Goal: Task Accomplishment & Management: Manage account settings

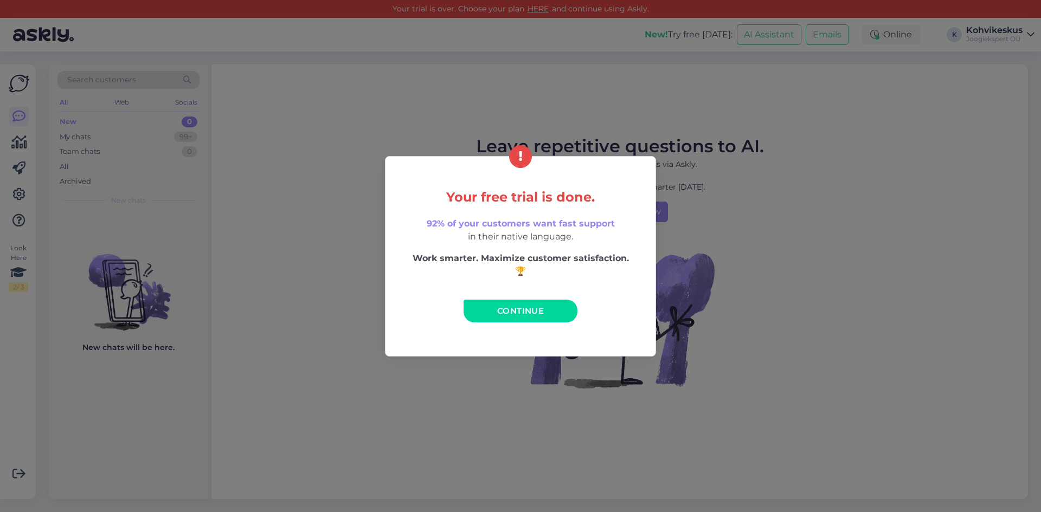
click at [506, 306] on span "Continue" at bounding box center [520, 311] width 47 height 10
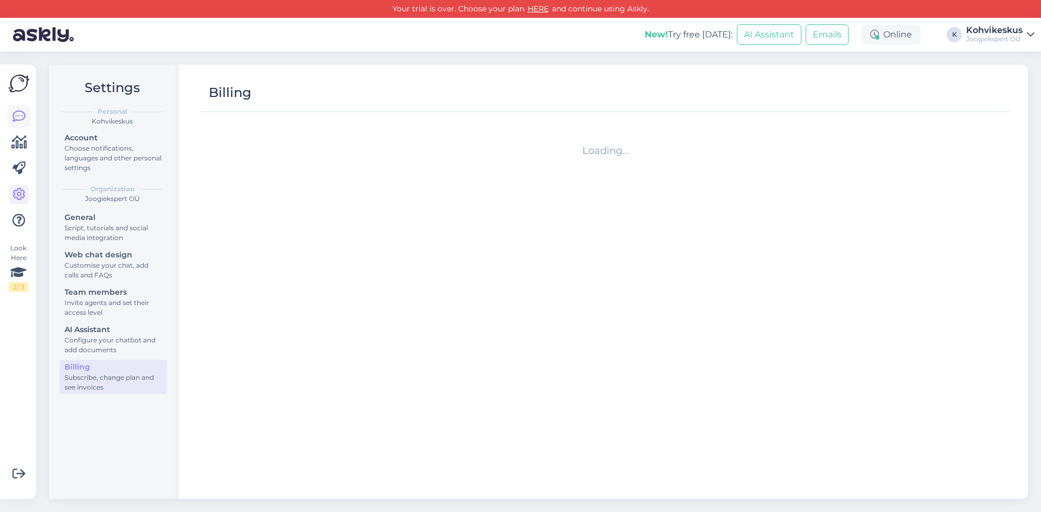
click at [21, 116] on icon at bounding box center [18, 116] width 13 height 13
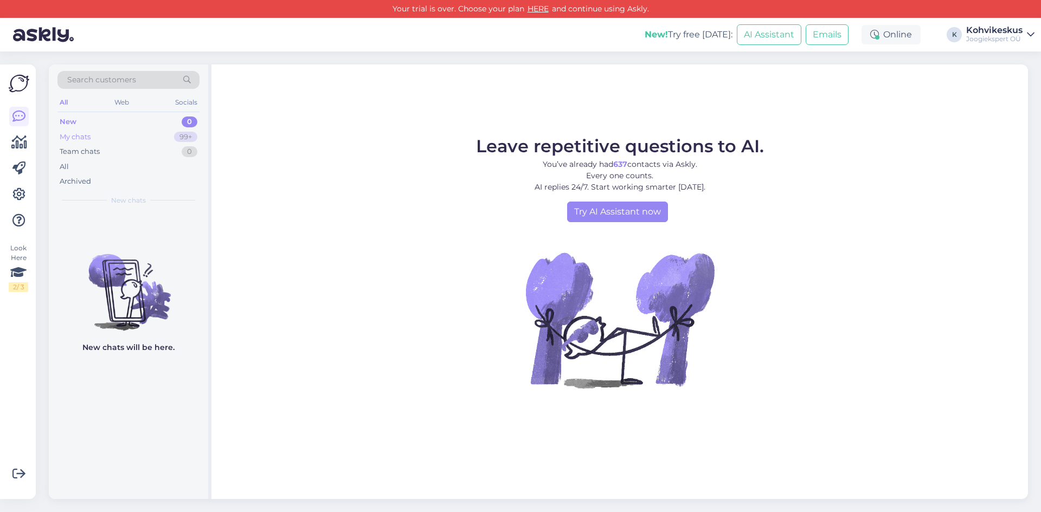
click at [105, 133] on div "My chats 99+" at bounding box center [128, 137] width 142 height 15
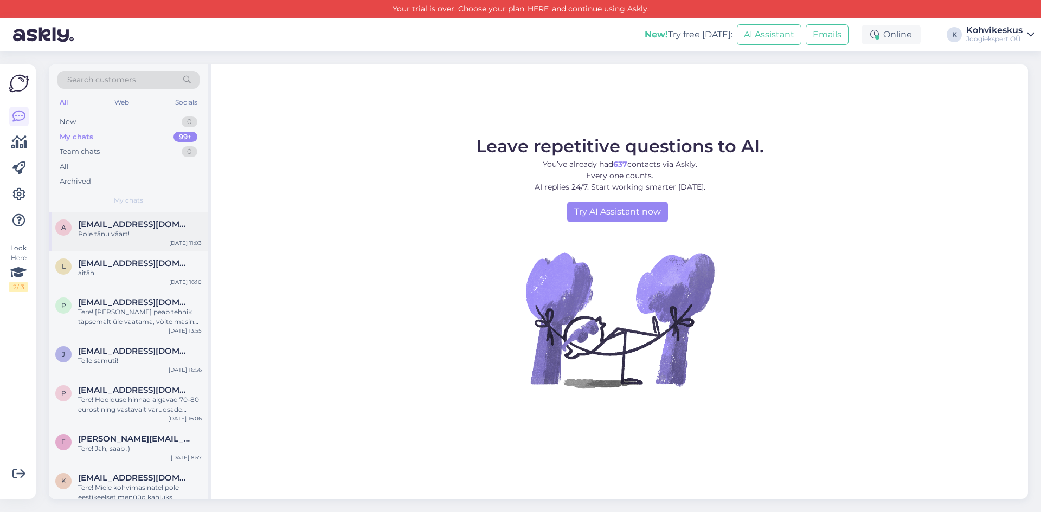
click at [128, 232] on div "Pole tänu väärt!" at bounding box center [140, 234] width 124 height 10
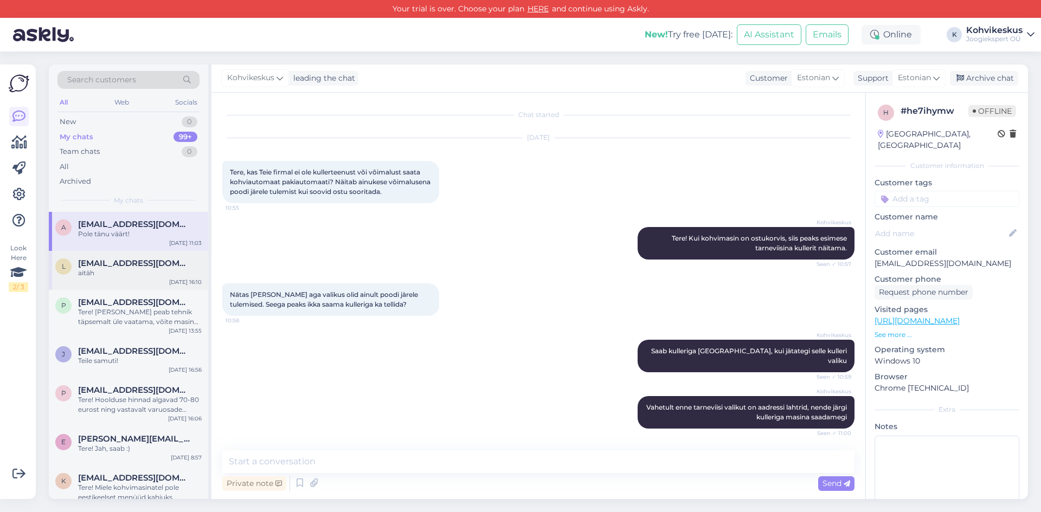
click at [89, 275] on div "aitäh" at bounding box center [140, 273] width 124 height 10
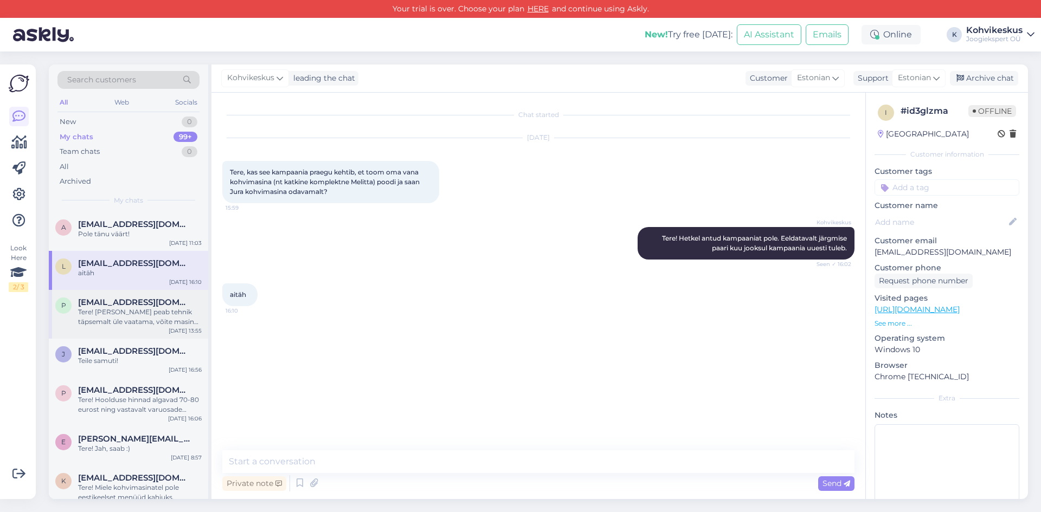
click at [111, 307] on div "Tere! [PERSON_NAME] peab tehnik täpsemalt üle vaatama, võite masina endale lähi…" at bounding box center [140, 317] width 124 height 20
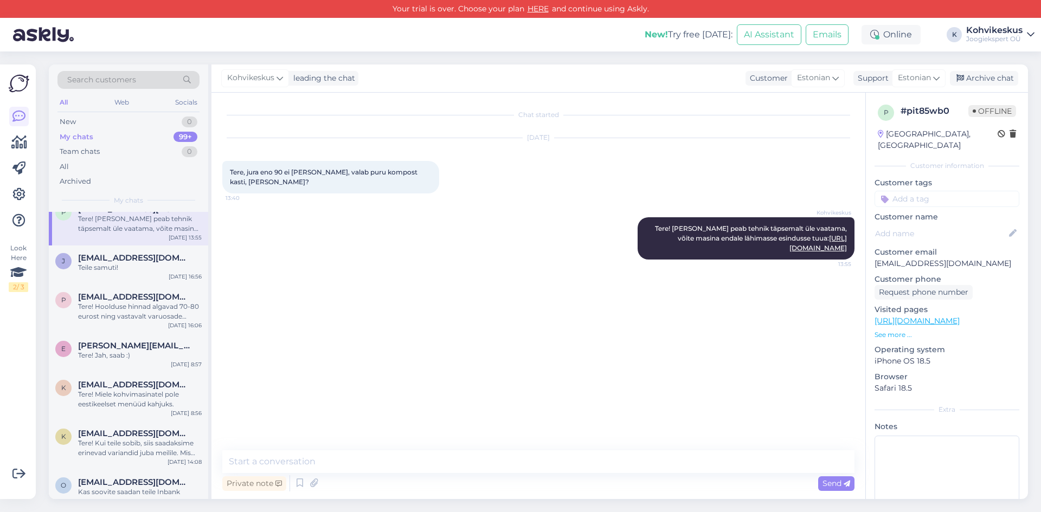
scroll to position [108, 0]
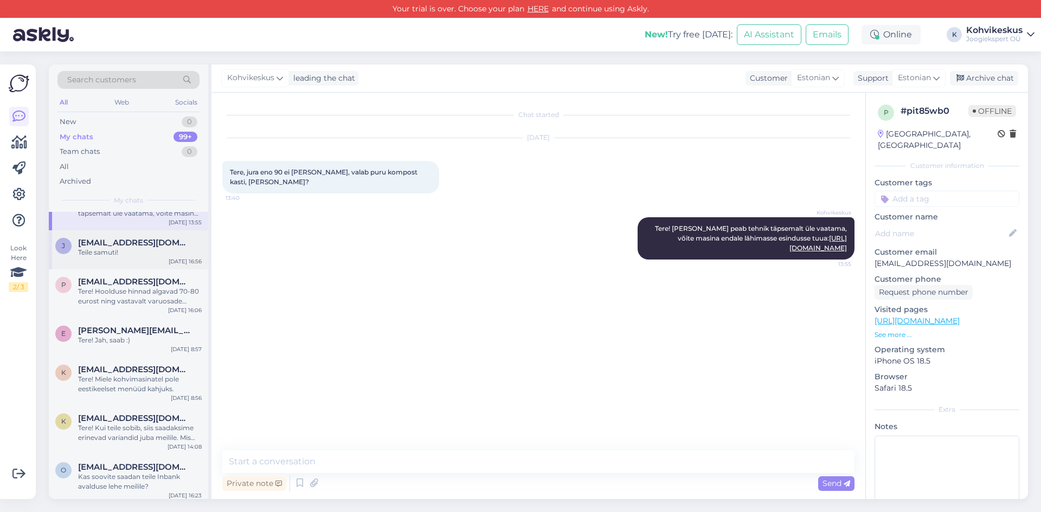
click at [110, 262] on div "j [EMAIL_ADDRESS][DOMAIN_NAME] Teile samuti! [DATE] 16:56" at bounding box center [128, 249] width 159 height 39
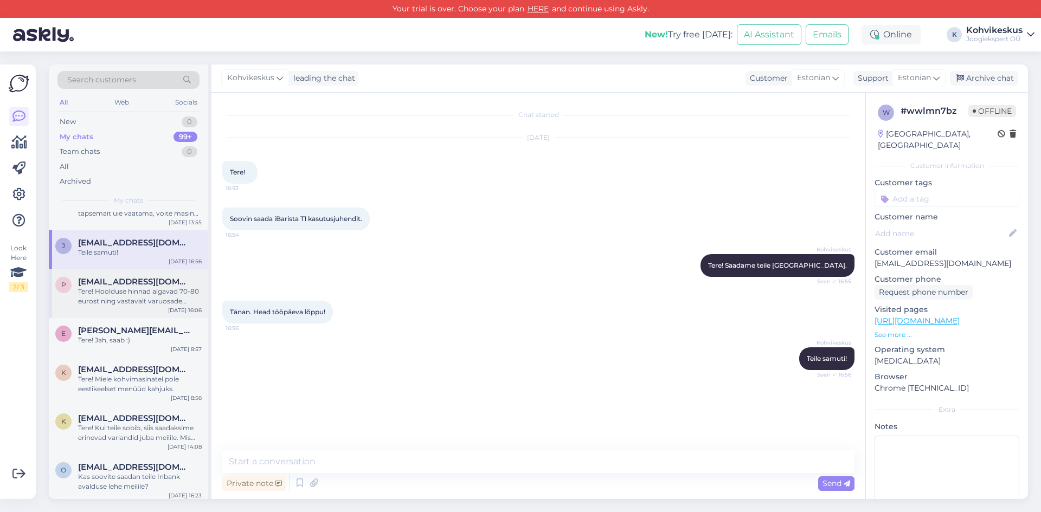
click at [127, 300] on div "Tere! Hoolduse hinnad algavad 70-80 eurost ning vastavalt varuosade kulule kuju…" at bounding box center [140, 297] width 124 height 20
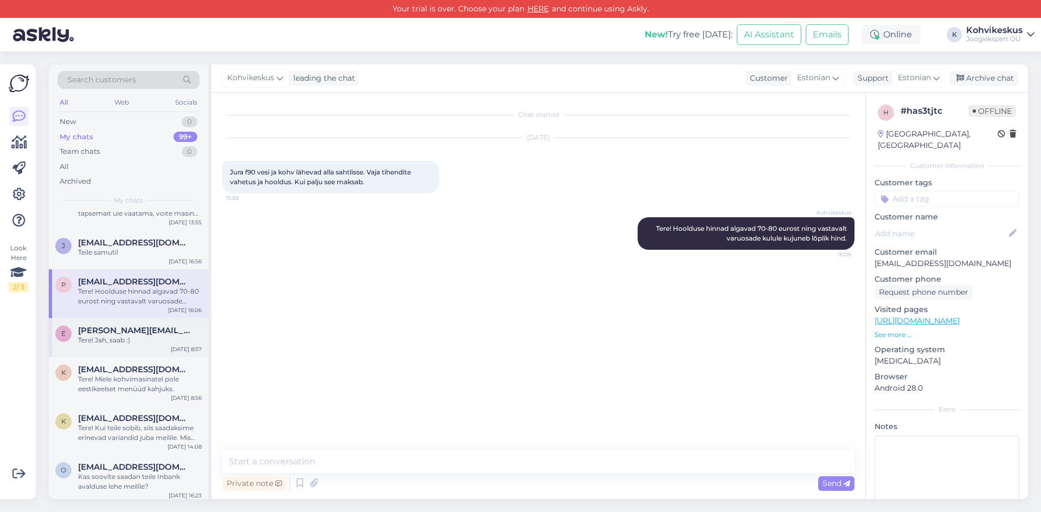
click at [133, 339] on div "Tere! Jah, saab :)" at bounding box center [140, 341] width 124 height 10
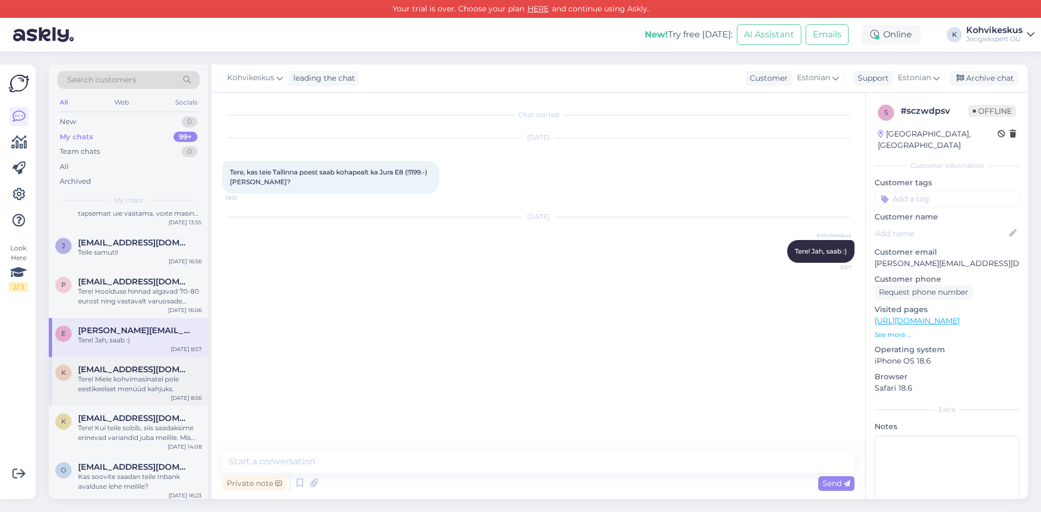
click at [133, 371] on span "[EMAIL_ADDRESS][DOMAIN_NAME]" at bounding box center [134, 370] width 113 height 10
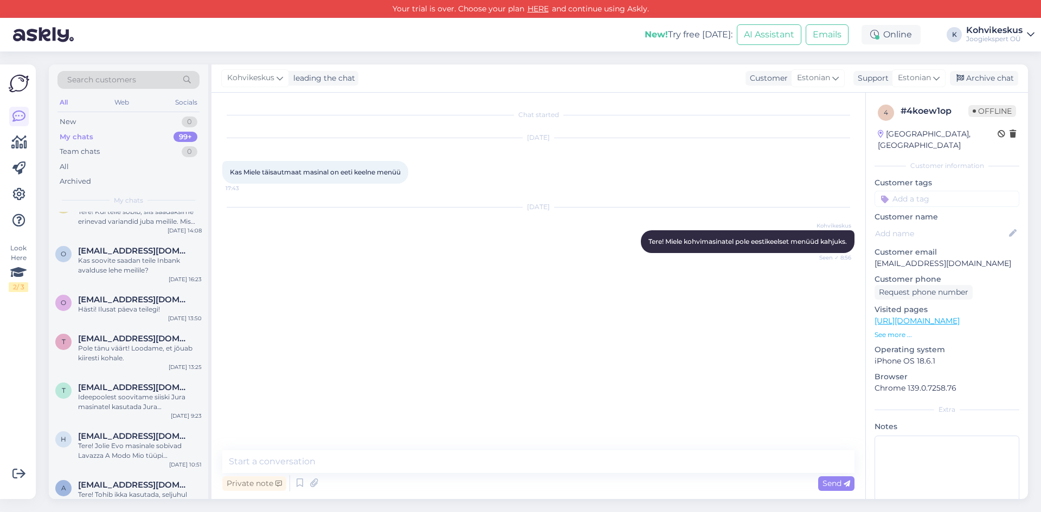
scroll to position [325, 0]
click at [126, 310] on div "Hästi! Ilusat päeva teilegi!" at bounding box center [140, 309] width 124 height 10
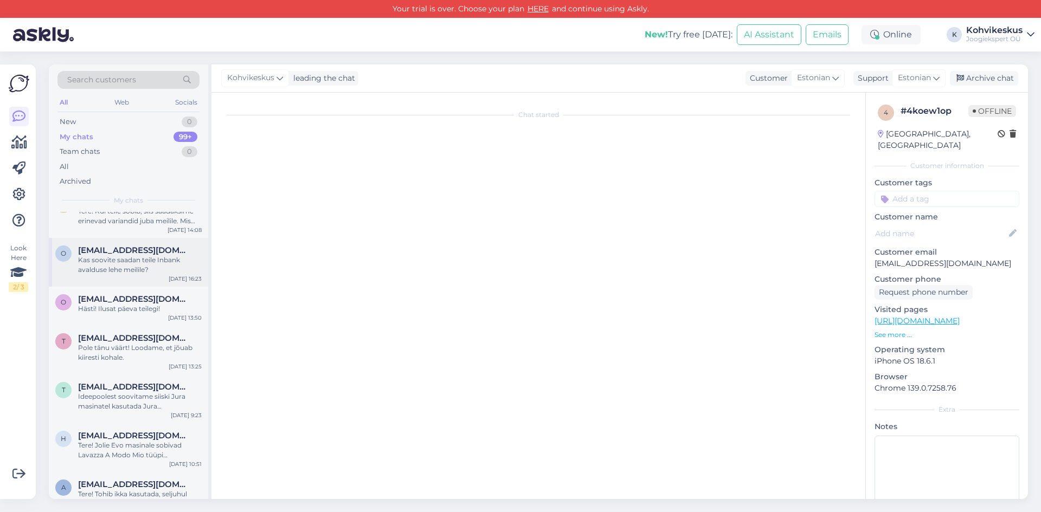
scroll to position [319, 0]
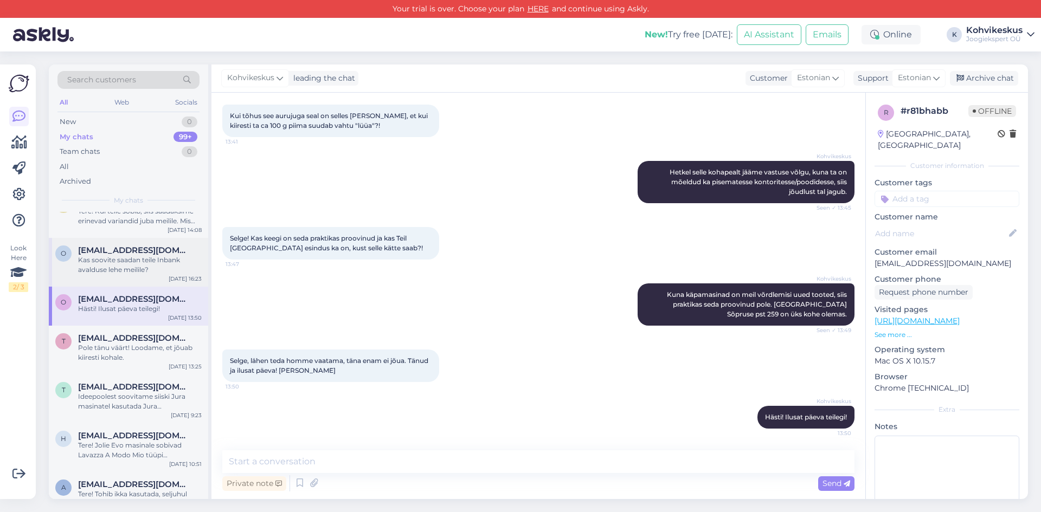
click at [108, 258] on div "Kas soovite saadan teile Inbank avalduse lehe meilile?" at bounding box center [140, 265] width 124 height 20
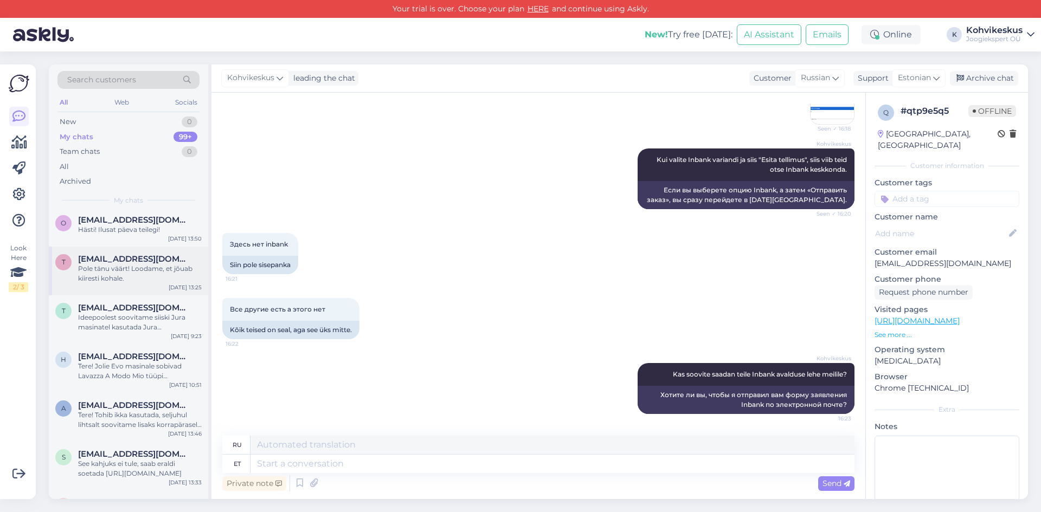
scroll to position [434, 0]
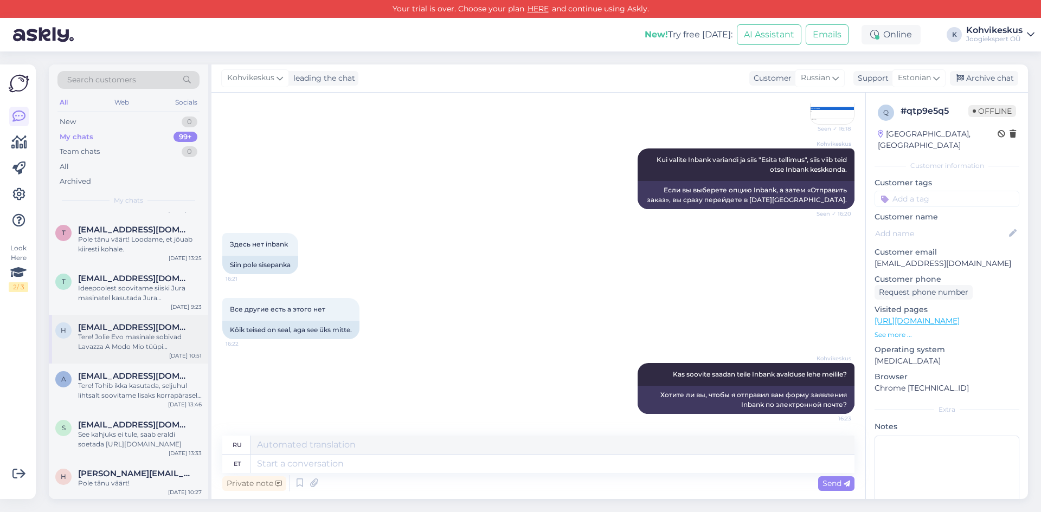
click at [129, 341] on div "Tere! Jolie Evo masinale sobivad Lavazza A Modo Mio tüüpi kohvikapslid." at bounding box center [140, 342] width 124 height 20
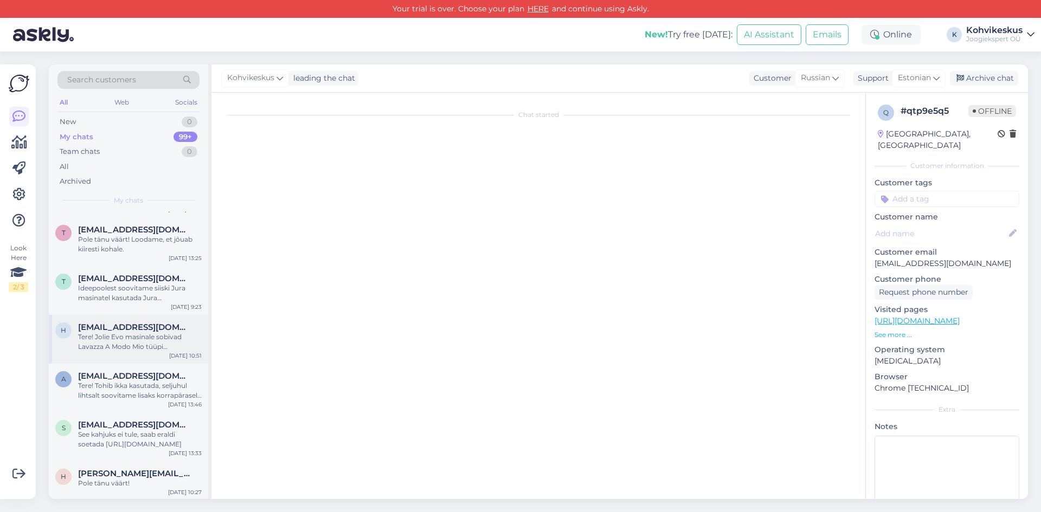
scroll to position [0, 0]
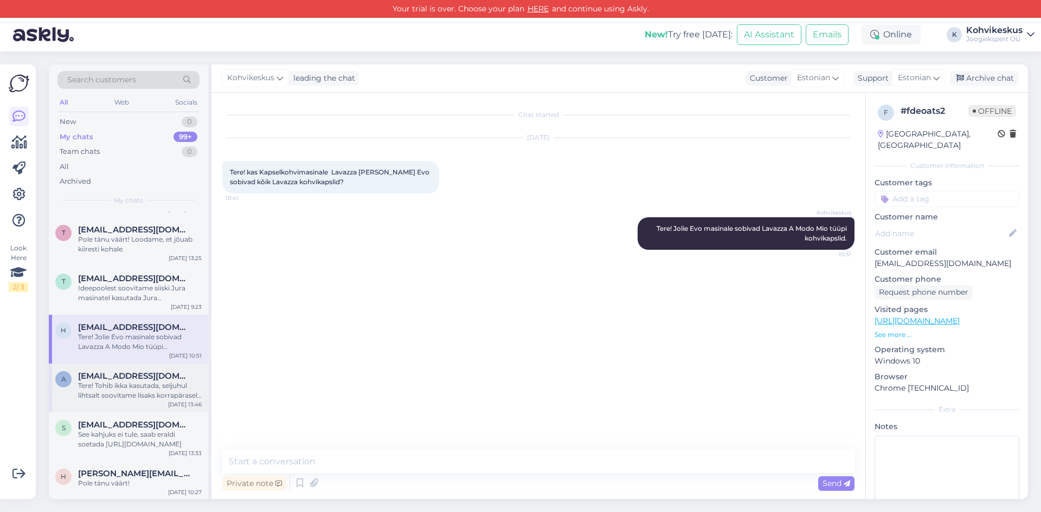
click at [128, 386] on div "Tere! Tohib ikka kasutada, seljuhul lihtsalt soovitame lisaks korrapärasele fil…" at bounding box center [140, 391] width 124 height 20
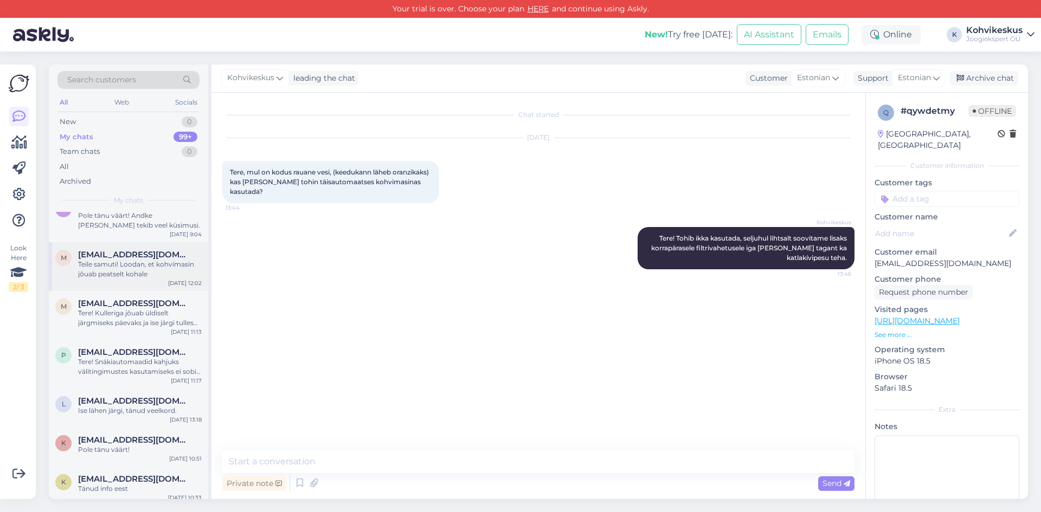
scroll to position [813, 0]
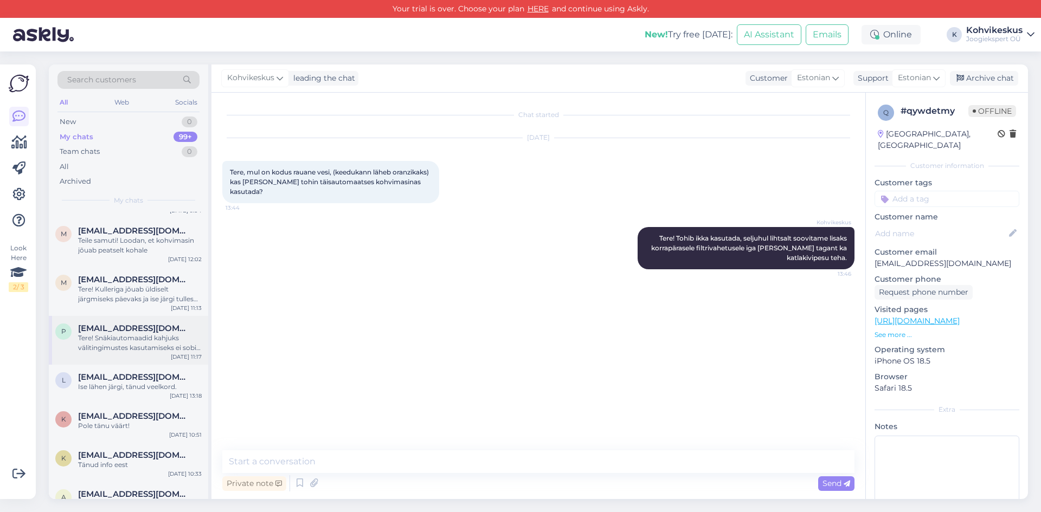
click at [131, 330] on span "[EMAIL_ADDRESS][DOMAIN_NAME]" at bounding box center [134, 329] width 113 height 10
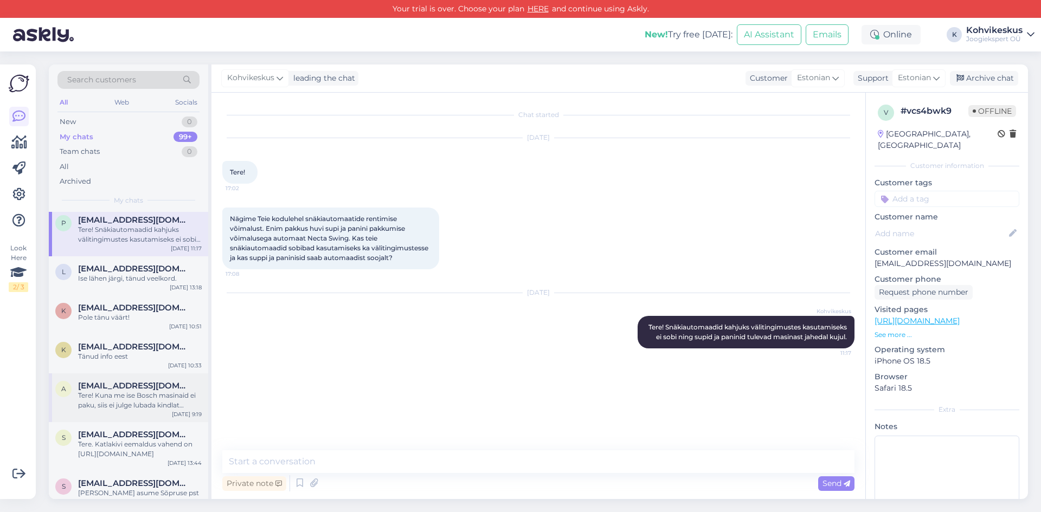
scroll to position [976, 0]
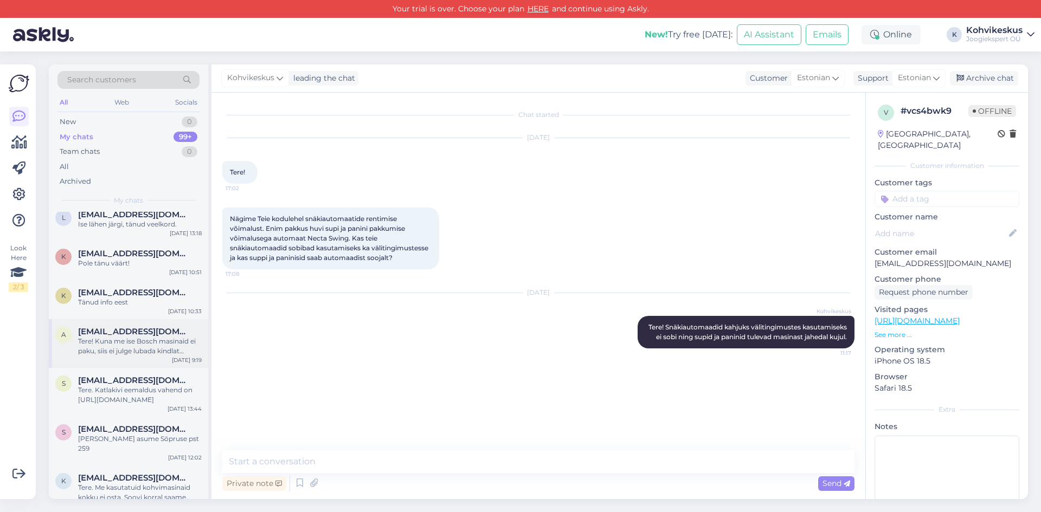
click at [132, 349] on div "Tere! Kuna me ise Bosch masinaid ei paku, siis ei julge lubada kindlat vastust." at bounding box center [140, 347] width 124 height 20
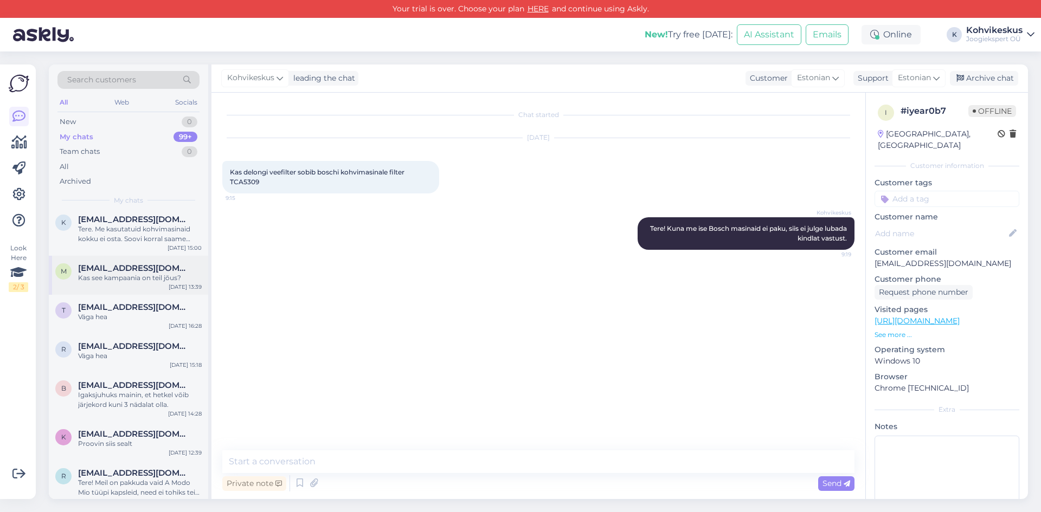
scroll to position [1247, 0]
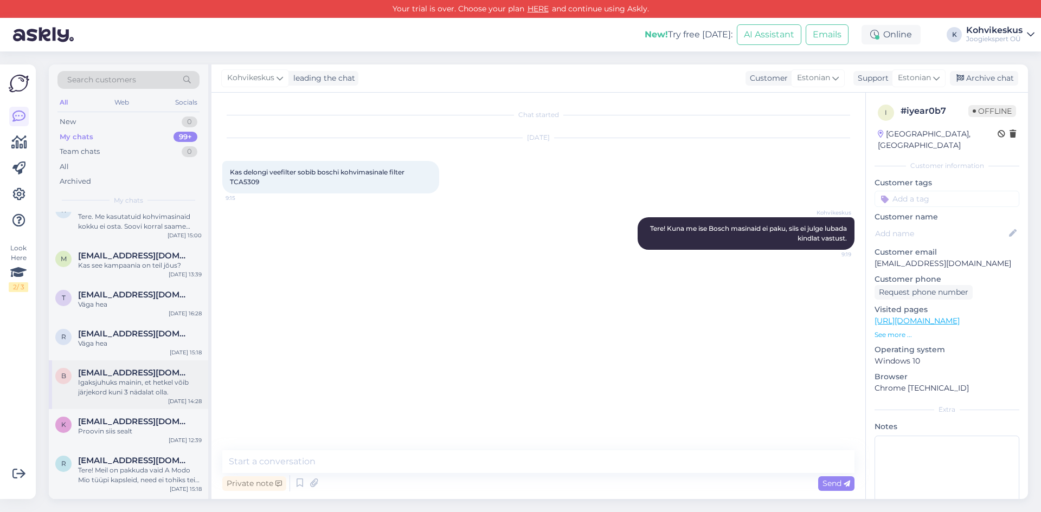
click at [144, 368] on span "[EMAIL_ADDRESS][DOMAIN_NAME]" at bounding box center [134, 373] width 113 height 10
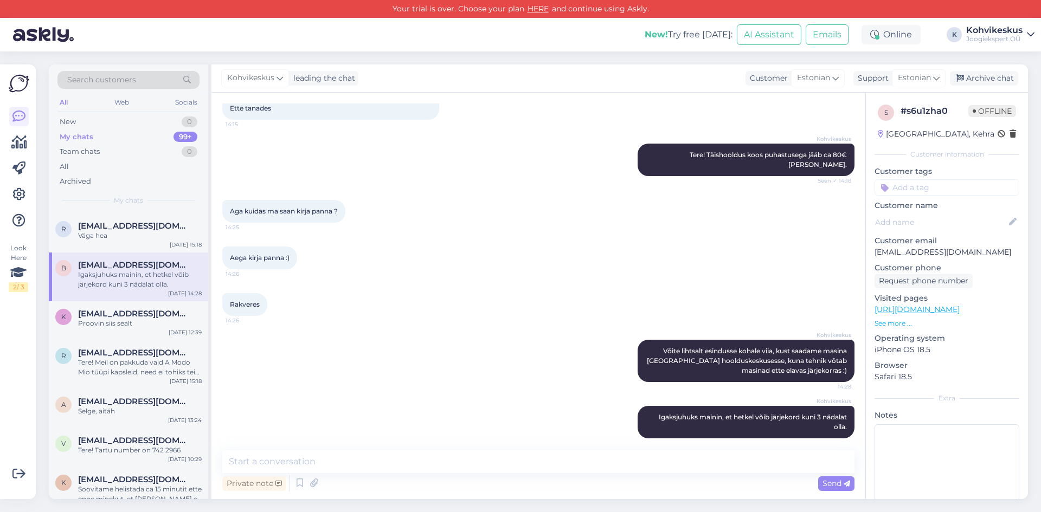
scroll to position [1356, 0]
click at [140, 357] on div "Tere! Meil on pakkuda vaid A Modo Mio tüüpi kapsleid, need ei tohiks teie masin…" at bounding box center [140, 367] width 124 height 20
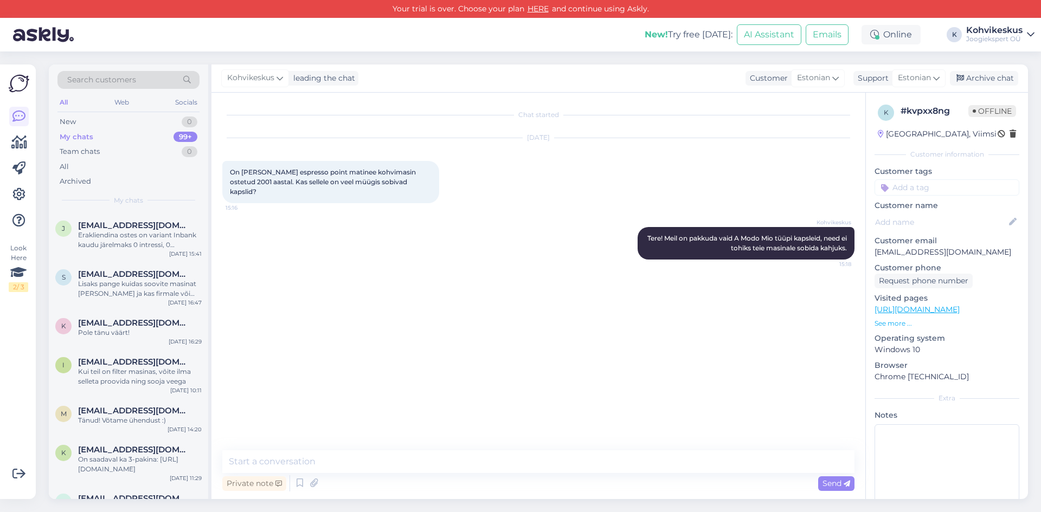
scroll to position [1952, 0]
click at [121, 327] on div "Pole tänu väärt!" at bounding box center [140, 332] width 124 height 10
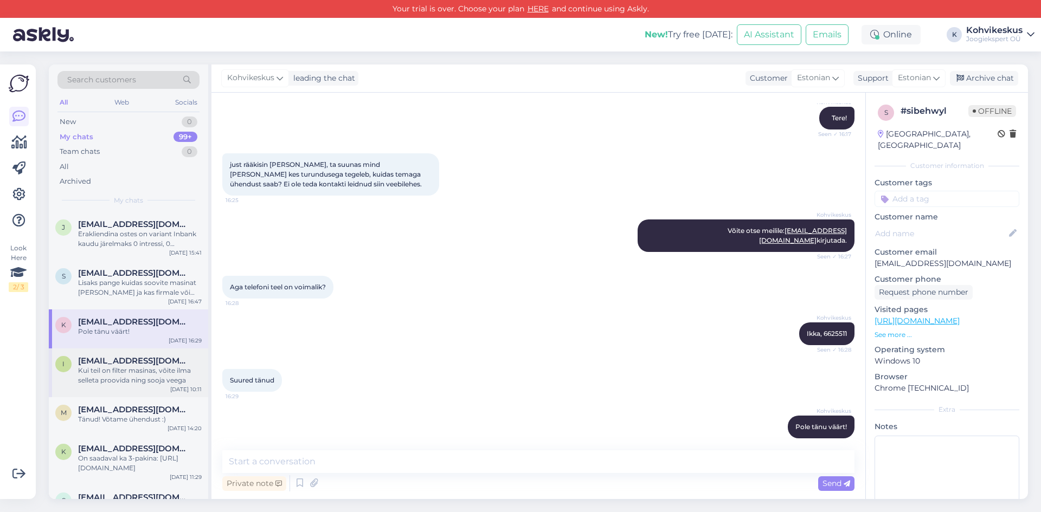
click at [128, 366] on div "Kui teil on filter masinas, võite ilma selleta proovida ning sooja veega" at bounding box center [140, 376] width 124 height 20
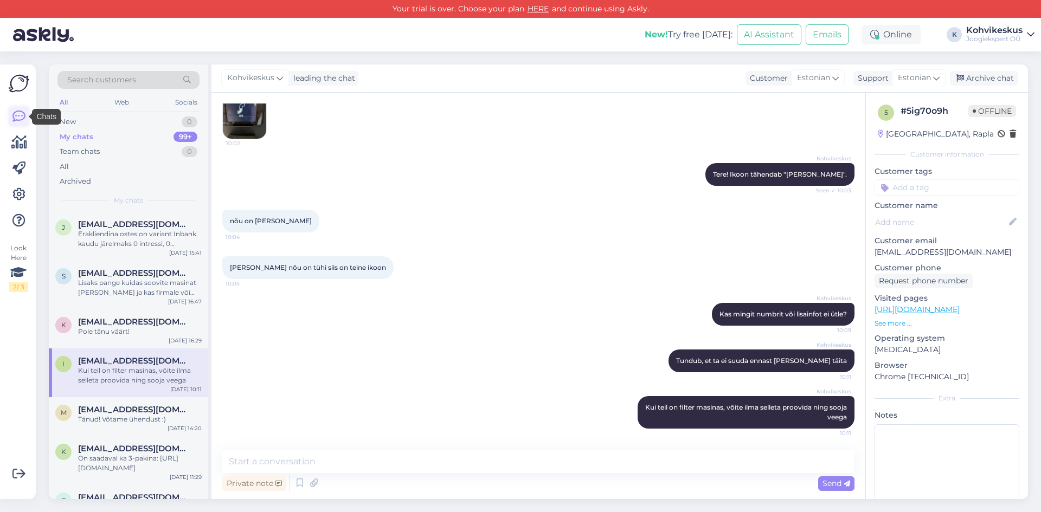
click at [20, 115] on icon at bounding box center [18, 116] width 13 height 13
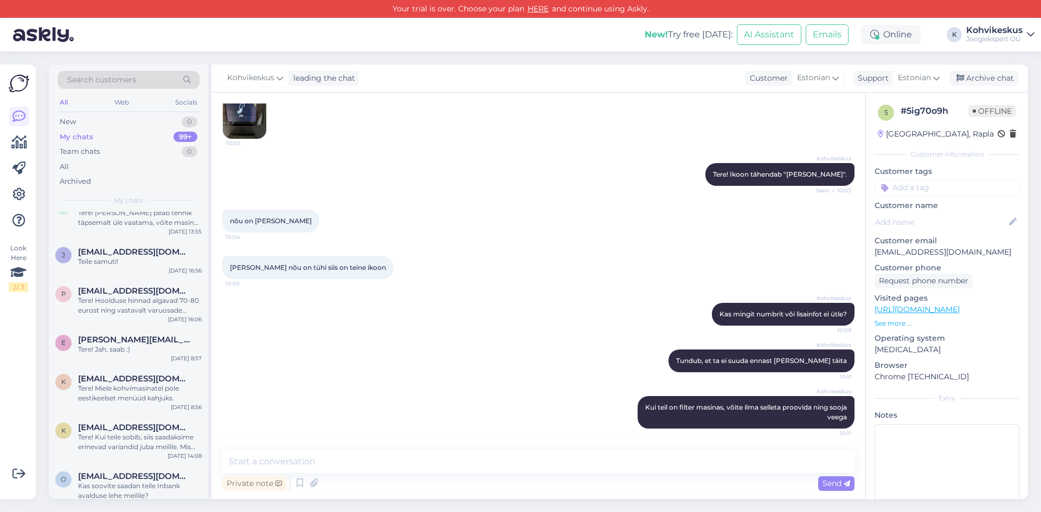
scroll to position [0, 0]
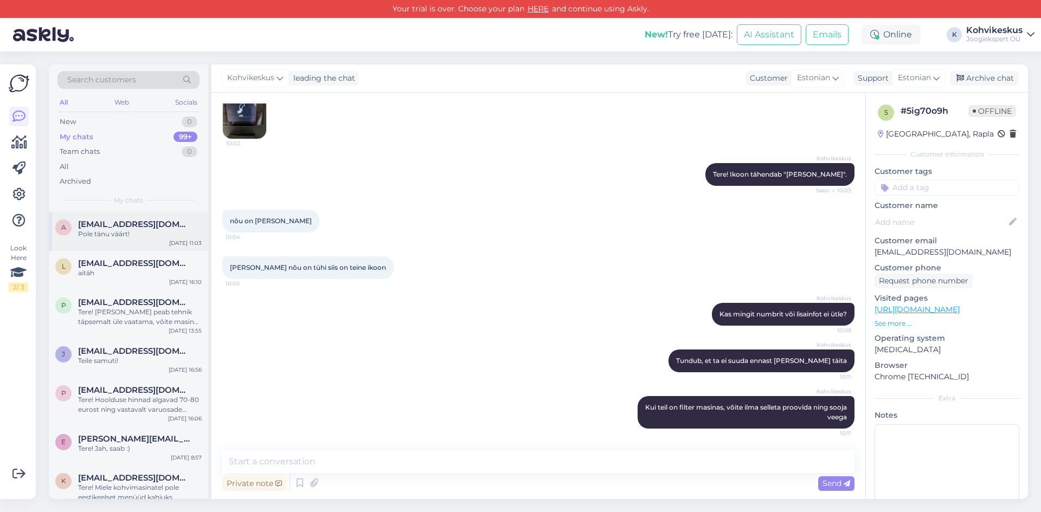
click at [125, 232] on div "Pole tänu väärt!" at bounding box center [140, 234] width 124 height 10
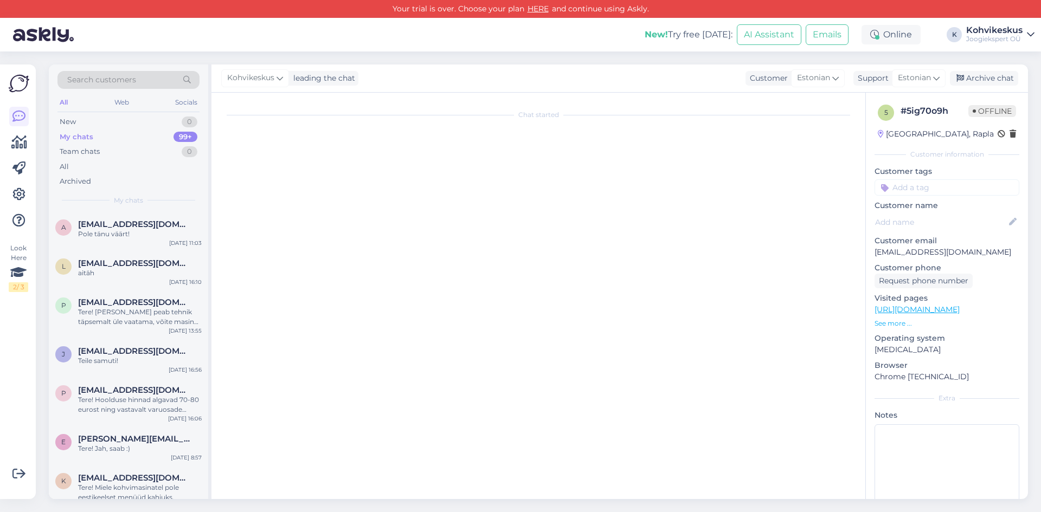
scroll to position [206, 0]
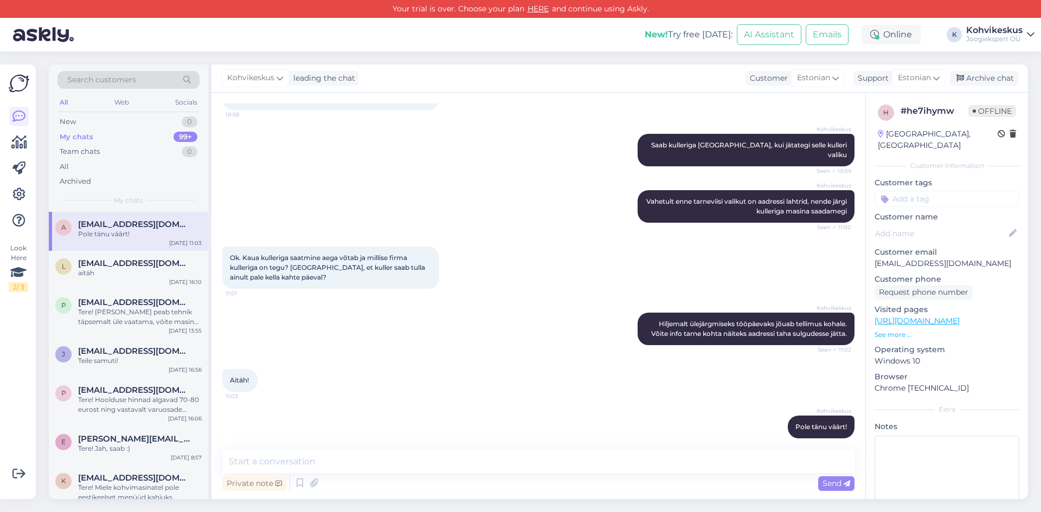
click at [18, 87] on img at bounding box center [19, 83] width 21 height 21
click at [21, 144] on icon at bounding box center [19, 142] width 16 height 13
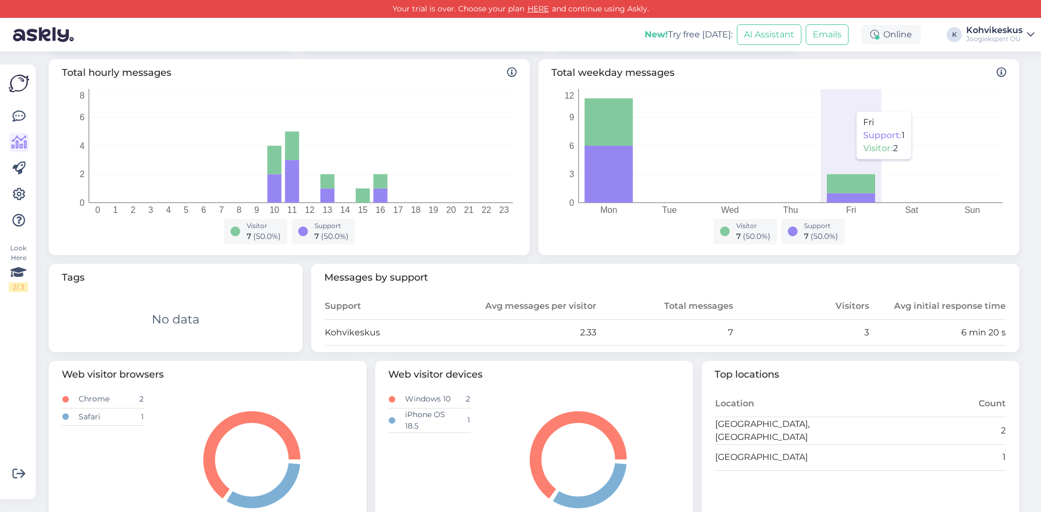
scroll to position [196, 0]
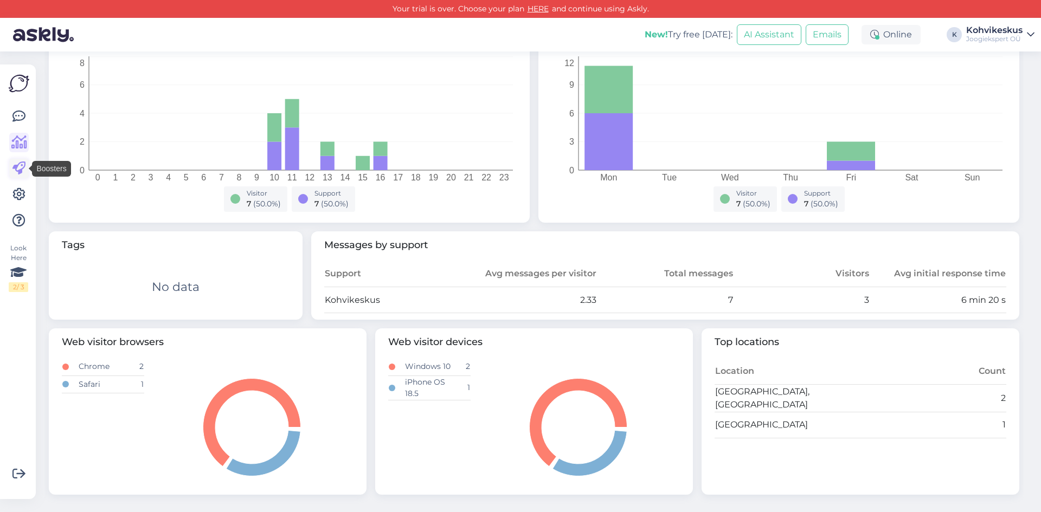
click at [18, 166] on icon at bounding box center [18, 168] width 13 height 13
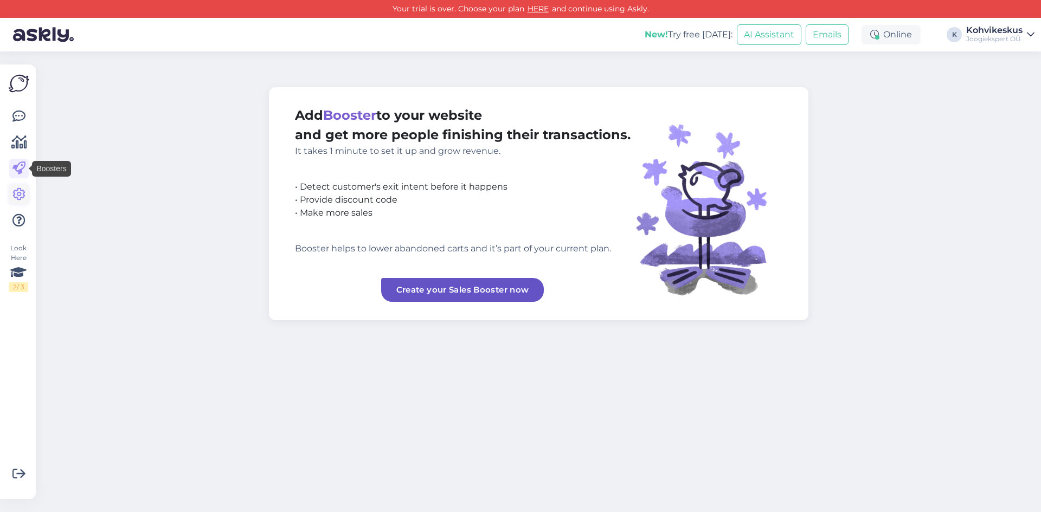
click at [19, 188] on icon at bounding box center [18, 194] width 13 height 13
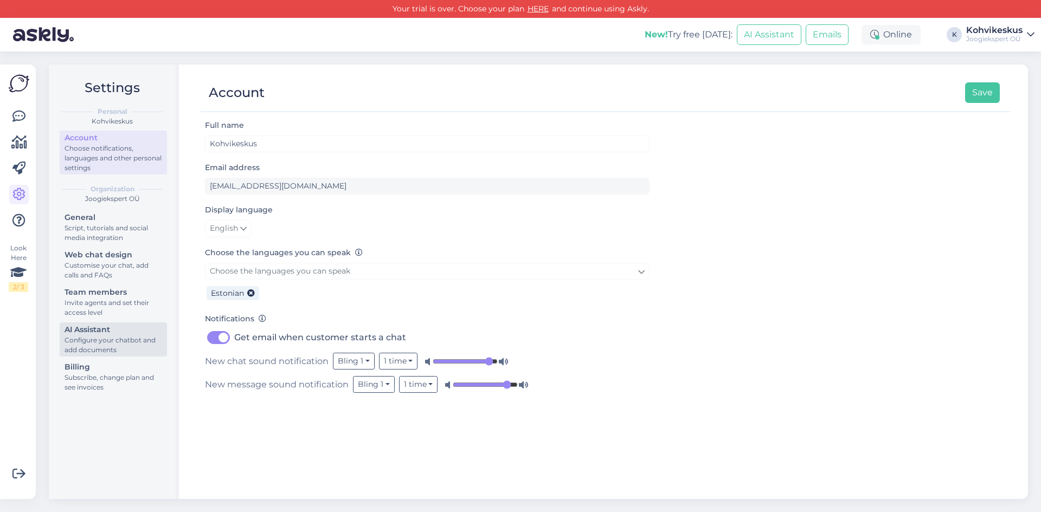
click at [112, 329] on div "AI Assistant" at bounding box center [114, 329] width 98 height 11
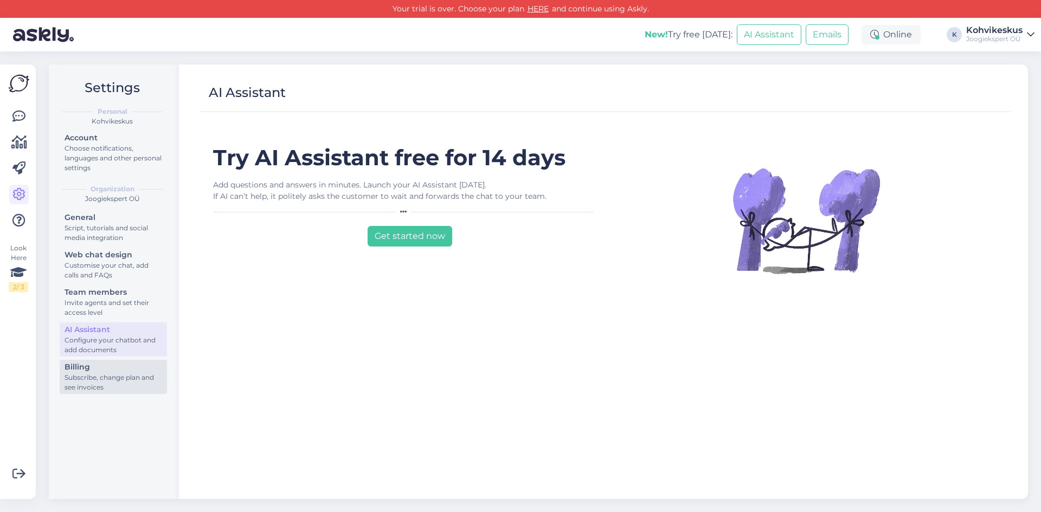
click at [112, 386] on div "Subscribe, change plan and see invoices" at bounding box center [114, 383] width 98 height 20
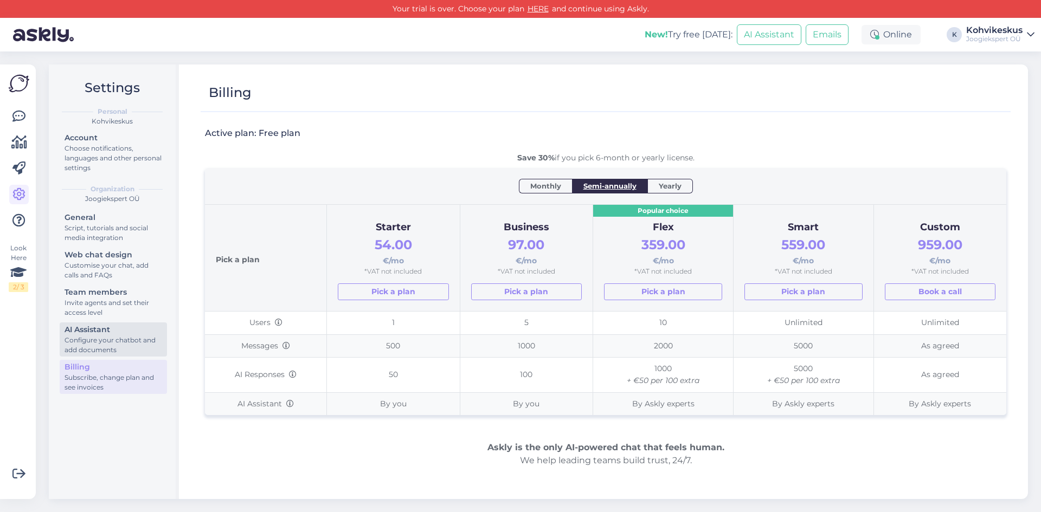
click at [88, 334] on div "AI Assistant" at bounding box center [114, 329] width 98 height 11
